Goal: Task Accomplishment & Management: Use online tool/utility

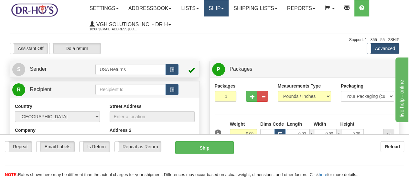
click at [215, 11] on link "Ship" at bounding box center [215, 8] width 25 height 16
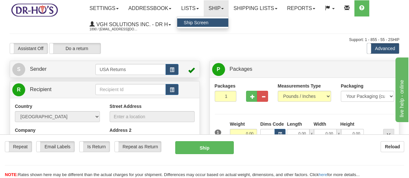
click at [208, 20] on span "Ship Screen" at bounding box center [195, 22] width 25 height 5
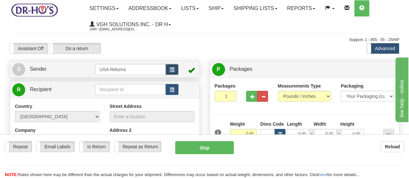
click at [174, 70] on span "button" at bounding box center [172, 70] width 5 height 4
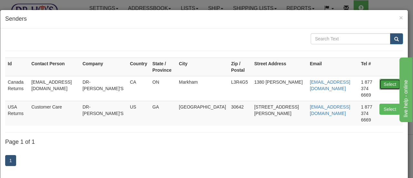
click at [387, 79] on button "Select" at bounding box center [390, 84] width 21 height 11
type input "Canada Returns"
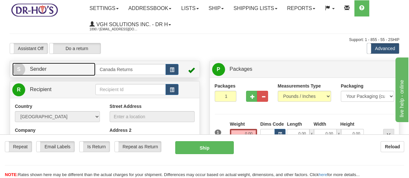
click at [20, 72] on span "S" at bounding box center [18, 69] width 13 height 13
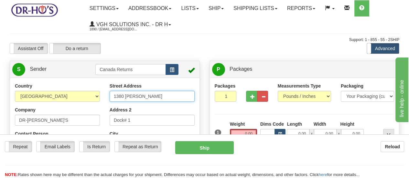
drag, startPoint x: 156, startPoint y: 99, endPoint x: 74, endPoint y: 88, distance: 83.1
click at [74, 88] on div "Country AFGHANISTAN ALAND ISLANDS ALBANIA ALGERIA AMERICAN SAMOA ANDORRA ANGOLA…" at bounding box center [104, 172] width 189 height 179
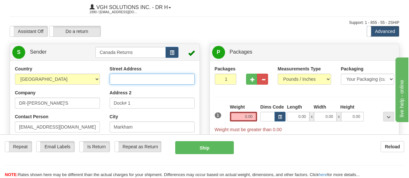
scroll to position [32, 0]
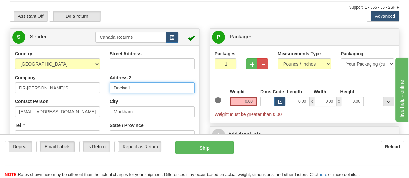
drag, startPoint x: 139, startPoint y: 92, endPoint x: 100, endPoint y: 89, distance: 38.9
click at [100, 89] on div "Country AFGHANISTAN ALAND ISLANDS ALBANIA ALGERIA AMERICAN SAMOA ANDORRA ANGOLA…" at bounding box center [104, 139] width 189 height 179
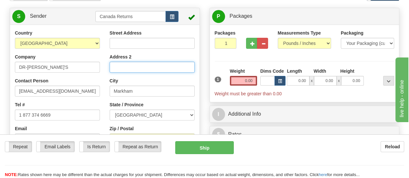
scroll to position [65, 0]
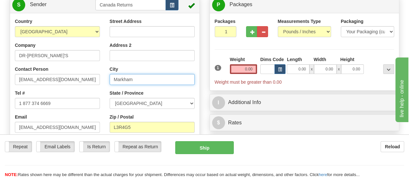
drag, startPoint x: 148, startPoint y: 82, endPoint x: 92, endPoint y: 78, distance: 55.7
click at [92, 78] on div "Country AFGHANISTAN ALAND ISLANDS ALBANIA ALGERIA AMERICAN SAMOA ANDORRA ANGOLA…" at bounding box center [104, 107] width 189 height 179
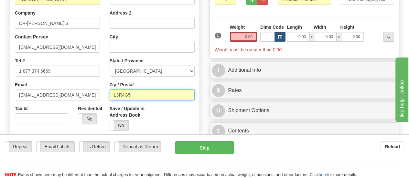
drag, startPoint x: 145, startPoint y: 95, endPoint x: 100, endPoint y: 93, distance: 45.0
click at [100, 93] on div "Country AFGHANISTAN ALAND ISLANDS ALBANIA ALGERIA AMERICAN SAMOA ANDORRA ANGOLA…" at bounding box center [104, 75] width 189 height 179
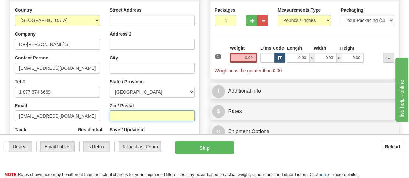
scroll to position [65, 0]
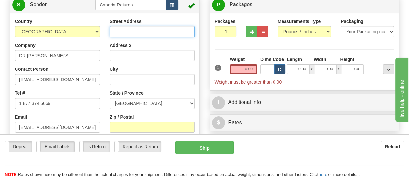
click at [173, 35] on input "Street Address" at bounding box center [151, 31] width 85 height 11
paste input "255 N Service Rd 411 Mississauga Ontario L5A1A5 Canada"
type input "255 N Service Rd 411 Mississauga Ontario L5A1A5 Canada"
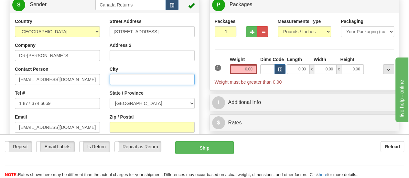
scroll to position [0, 0]
click at [167, 80] on input "City" at bounding box center [151, 79] width 85 height 11
paste input "255 N Service Rd 411 Mississauga Ontario L5A1A5 Canada"
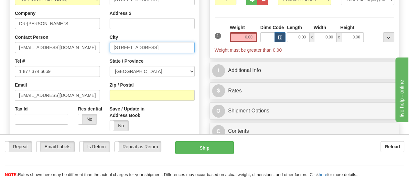
scroll to position [97, 0]
type input "255 N Service Rd 411 Mississauga Ontario L5A1A5 Canada"
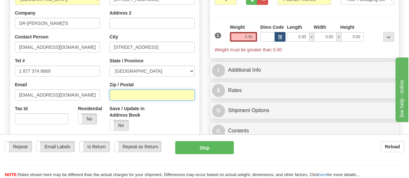
scroll to position [0, 0]
click at [150, 95] on input "Zip / Postal" at bounding box center [151, 94] width 85 height 11
paste input "255 N Service Rd 411 Mississauga Ontario L5A1A5 Canada"
drag, startPoint x: 157, startPoint y: 95, endPoint x: 90, endPoint y: 93, distance: 67.2
click at [90, 93] on div "Country AFGHANISTAN ALAND ISLANDS ALBANIA ALGERIA AMERICAN SAMOA ANDORRA ANGOLA…" at bounding box center [104, 75] width 189 height 179
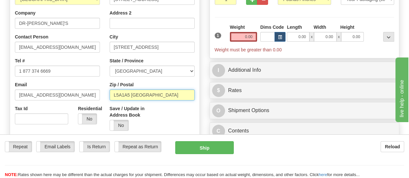
click at [158, 97] on input "L5A1A5 Canada" at bounding box center [151, 94] width 85 height 11
type input "L5A1A5"
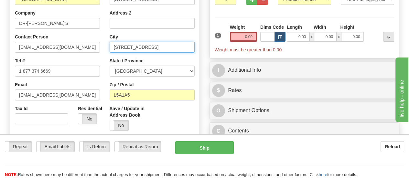
drag, startPoint x: 159, startPoint y: 48, endPoint x: 85, endPoint y: 46, distance: 73.3
click at [85, 46] on div "Country AFGHANISTAN ALAND ISLANDS ALBANIA ALGERIA AMERICAN SAMOA ANDORRA ANGOLA…" at bounding box center [104, 75] width 189 height 179
drag, startPoint x: 140, startPoint y: 48, endPoint x: 189, endPoint y: 50, distance: 48.5
click at [189, 50] on input "Mississauga Ontario L5A1A5 Canada" at bounding box center [151, 47] width 85 height 11
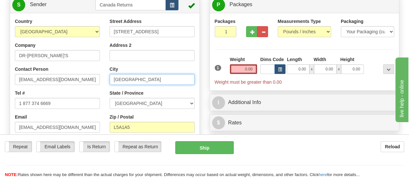
type input "Mississauga"
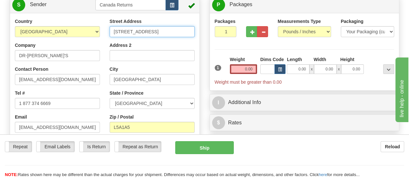
scroll to position [0, 44]
drag, startPoint x: 159, startPoint y: 32, endPoint x: 195, endPoint y: 35, distance: 36.0
click at [195, 35] on div "Street Address 255 N Service Rd 411 Mississauga Ontario L5A1A5 Canada Address 2…" at bounding box center [152, 93] width 95 height 150
type input "255 N Service Rd 411"
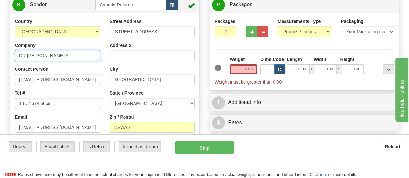
drag, startPoint x: 49, startPoint y: 58, endPoint x: 0, endPoint y: 54, distance: 49.6
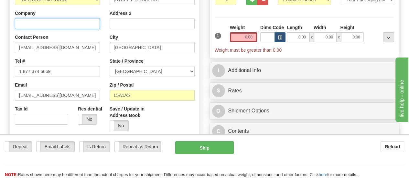
scroll to position [97, 0]
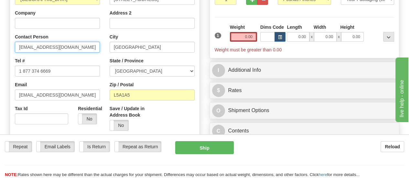
drag, startPoint x: 67, startPoint y: 47, endPoint x: 0, endPoint y: 47, distance: 67.5
click at [0, 47] on div "Toggle navigation Settings Shipping Preferences Fields Preferences New" at bounding box center [204, 176] width 409 height 547
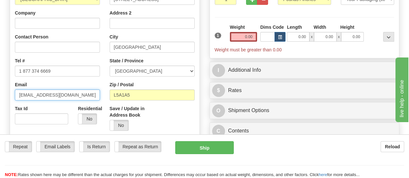
drag, startPoint x: 66, startPoint y: 94, endPoint x: 0, endPoint y: 90, distance: 66.0
click at [0, 90] on div "Toggle navigation Settings Shipping Preferences Fields Preferences New" at bounding box center [204, 176] width 409 height 547
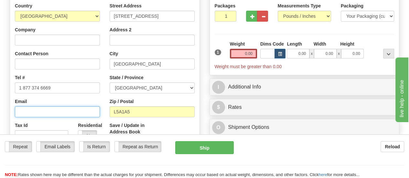
scroll to position [65, 0]
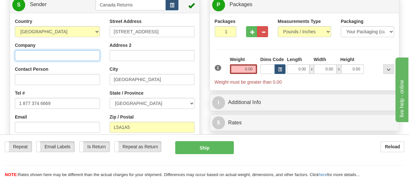
click at [88, 57] on input "Company" at bounding box center [57, 55] width 85 height 11
paste input "Bhagwandin Ramnauth"
type input "Bhagwandin Ramnauth"
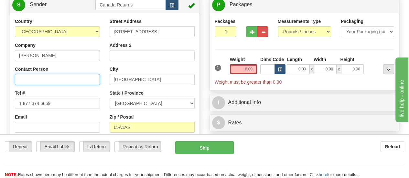
click at [84, 80] on input "Contact Person" at bounding box center [57, 79] width 85 height 11
paste input "Bhagwandin Ramnauth"
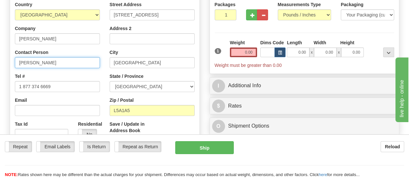
scroll to position [97, 0]
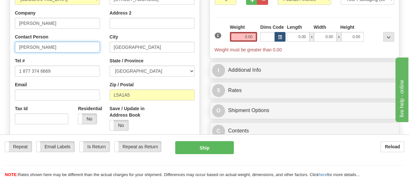
type input "Bhagwandin Ramnauth"
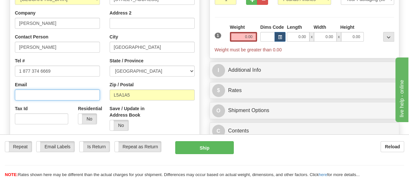
click at [73, 96] on input "Email" at bounding box center [57, 94] width 85 height 11
click at [65, 94] on input "Email" at bounding box center [57, 94] width 85 height 11
paste input "shillingbr@live.com"
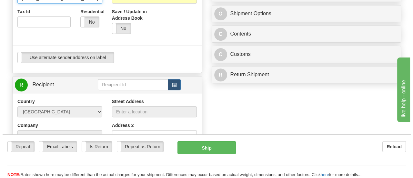
scroll to position [226, 0]
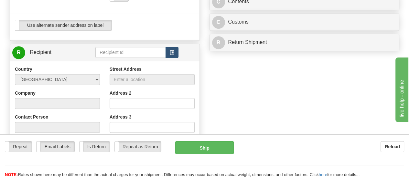
type input "shillingbr@live.com"
click at [174, 55] on span "button" at bounding box center [172, 53] width 5 height 4
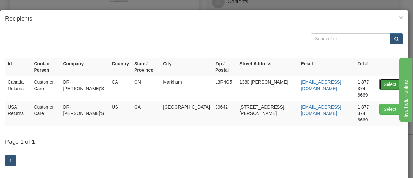
click at [385, 79] on button "Select" at bounding box center [390, 84] width 21 height 11
type input "Canada Returns"
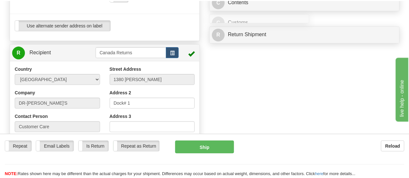
scroll to position [45, 0]
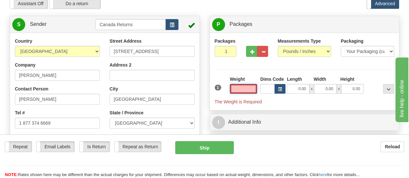
click at [253, 90] on input "text" at bounding box center [243, 89] width 27 height 10
type input "0"
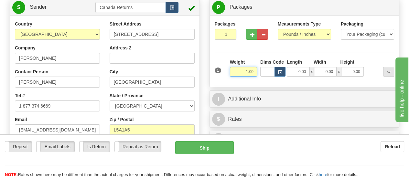
scroll to position [77, 0]
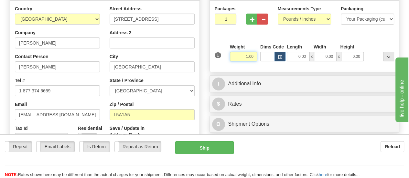
type input "1.00"
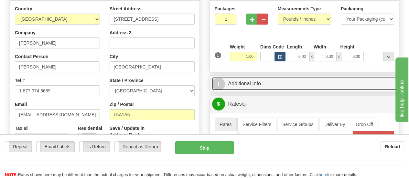
click at [236, 85] on link "I Additional Info" at bounding box center [304, 83] width 185 height 13
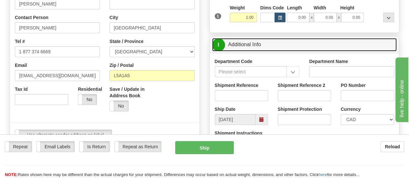
scroll to position [142, 0]
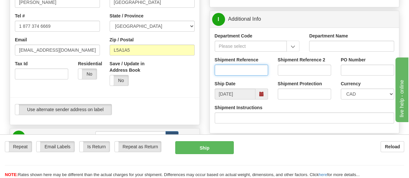
click at [259, 71] on input "Shipment Reference" at bounding box center [240, 70] width 53 height 11
paste input "926069"
type input "926069"
click at [261, 95] on span at bounding box center [261, 94] width 5 height 5
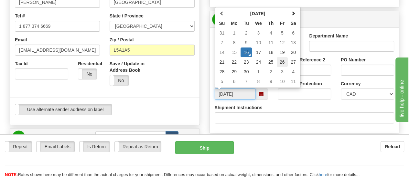
click at [282, 62] on td "26" at bounding box center [281, 62] width 11 height 10
type input "09/26/2025"
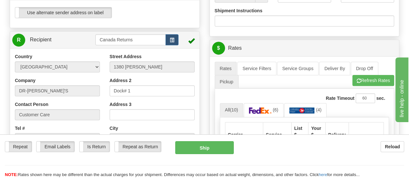
scroll to position [271, 0]
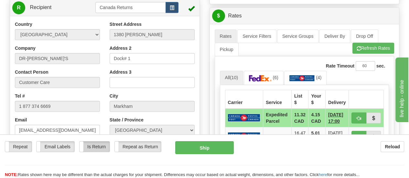
click at [98, 141] on label "Is Return" at bounding box center [94, 146] width 30 height 10
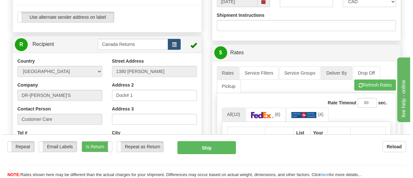
scroll to position [239, 0]
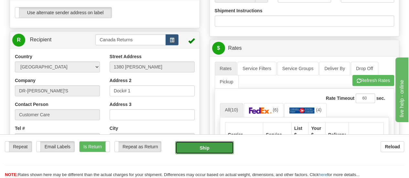
click at [203, 141] on button "Ship" at bounding box center [204, 147] width 58 height 13
type input "DOM.EP"
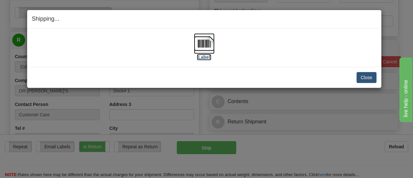
click at [201, 56] on label "[Label]" at bounding box center [204, 57] width 15 height 6
